Goal: Task Accomplishment & Management: Use online tool/utility

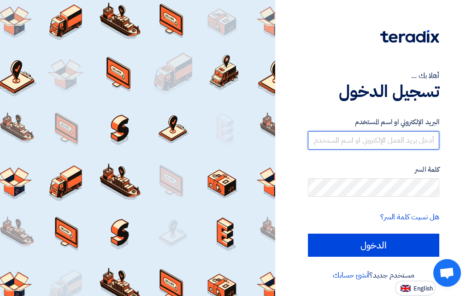
click at [339, 144] on input "text" at bounding box center [373, 140] width 131 height 18
type input "[EMAIL_ADDRESS][DOMAIN_NAME][GEOGRAPHIC_DATA]"
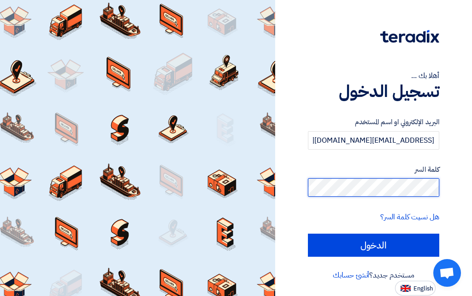
click at [308, 233] on input "الدخول" at bounding box center [373, 244] width 131 height 23
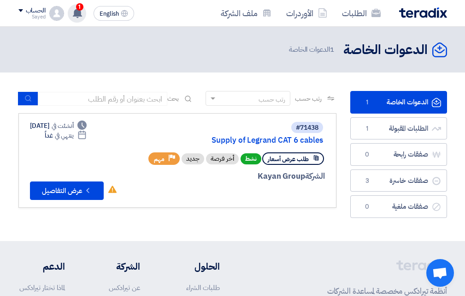
click at [78, 16] on use at bounding box center [77, 13] width 9 height 10
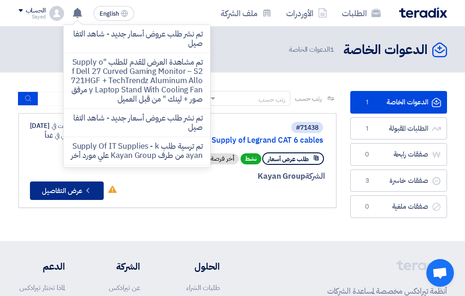
click at [52, 189] on button "Check details عرض التفاصيل" at bounding box center [67, 190] width 74 height 18
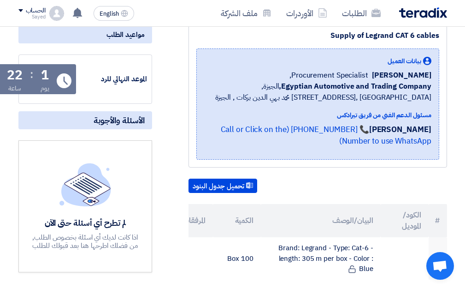
scroll to position [138, 0]
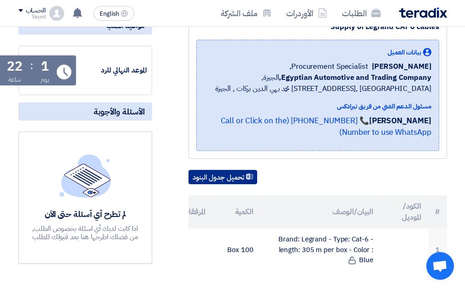
click at [214, 175] on button "تحميل جدول البنود" at bounding box center [223, 177] width 69 height 15
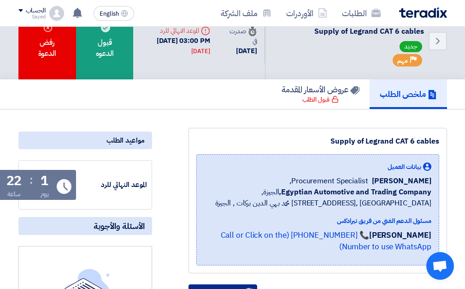
scroll to position [0, 0]
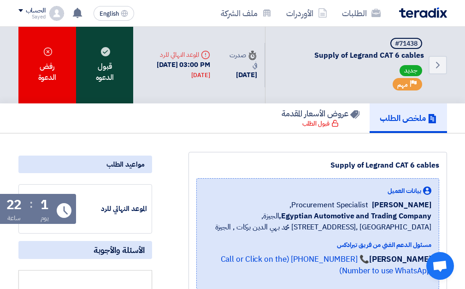
click at [104, 77] on div "قبول الدعوه" at bounding box center [104, 65] width 57 height 77
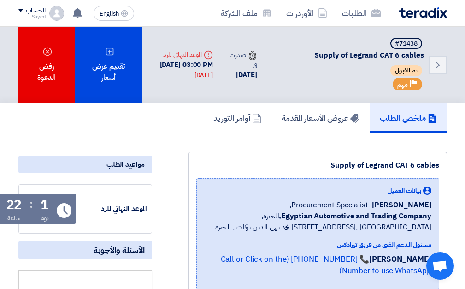
click at [209, 55] on icon "Deadline" at bounding box center [208, 54] width 9 height 9
click at [114, 126] on div "ملخص الطلب عروض الأسعار المقدمة أوامر التوريد" at bounding box center [232, 118] width 429 height 30
click at [212, 125] on link "أوامر التوريد" at bounding box center [237, 118] width 68 height 30
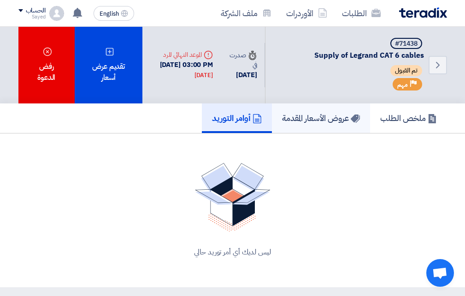
click at [304, 119] on h5 "عروض الأسعار المقدمة" at bounding box center [321, 118] width 78 height 11
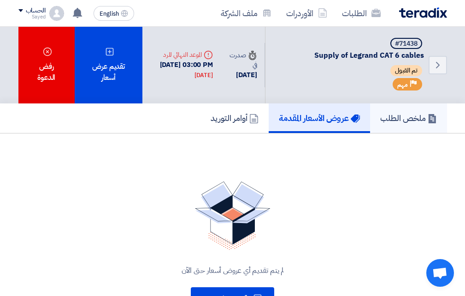
click at [408, 120] on h5 "ملخص الطلب" at bounding box center [409, 118] width 57 height 11
